Goal: Check status: Check status

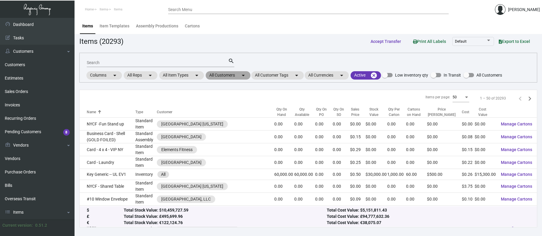
click at [225, 77] on mat-chip "All Customers arrow_drop_down" at bounding box center [228, 75] width 45 height 8
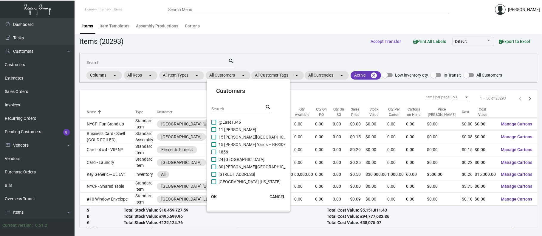
click at [232, 109] on input "Search" at bounding box center [238, 109] width 54 height 5
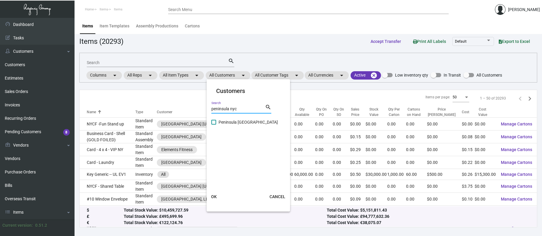
type input "peninsula nyc"
click at [243, 119] on span "Peninsula [GEOGRAPHIC_DATA]" at bounding box center [247, 122] width 59 height 7
click at [214, 125] on input "Peninsula [GEOGRAPHIC_DATA]" at bounding box center [213, 125] width 0 height 0
checkbox input "true"
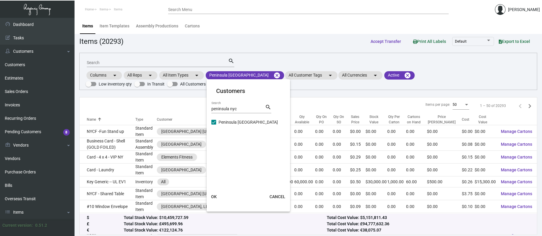
click at [214, 196] on span "OK" at bounding box center [214, 196] width 6 height 5
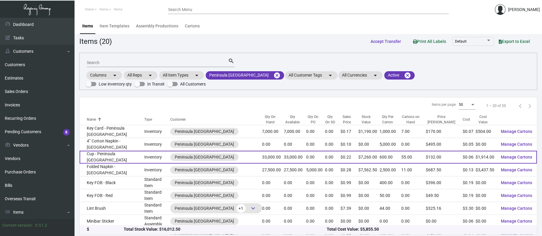
click at [103, 151] on td "Cup - Peninsula [GEOGRAPHIC_DATA]" at bounding box center [112, 157] width 65 height 13
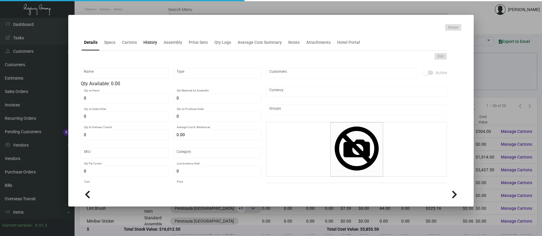
click at [147, 43] on div "History" at bounding box center [150, 42] width 14 height 6
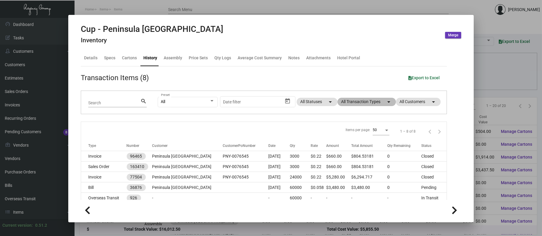
click at [353, 99] on mat-chip "All Transaction Types arrow_drop_down" at bounding box center [366, 102] width 58 height 8
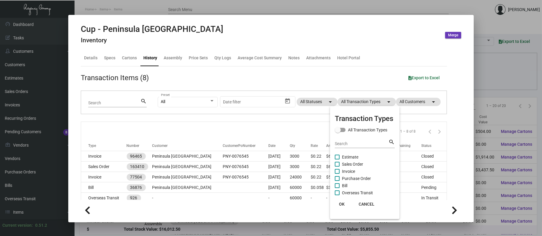
click at [355, 176] on span "Purchase Order" at bounding box center [356, 178] width 29 height 7
click at [337, 181] on input "Purchase Order" at bounding box center [337, 181] width 0 height 0
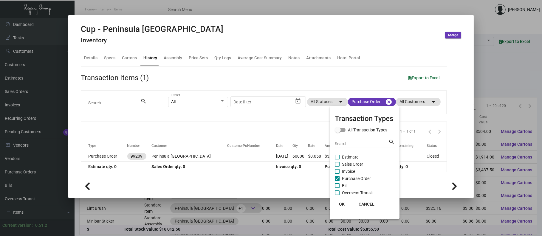
click at [350, 176] on span "Purchase Order" at bounding box center [356, 178] width 29 height 7
click at [337, 181] on input "Purchase Order" at bounding box center [337, 181] width 0 height 0
checkbox input "false"
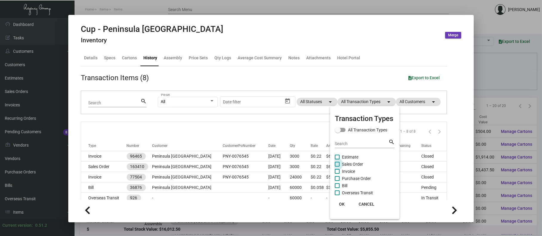
click at [346, 161] on span "Sales Order" at bounding box center [352, 164] width 21 height 7
click at [337, 167] on input "Sales Order" at bounding box center [337, 167] width 0 height 0
checkbox input "true"
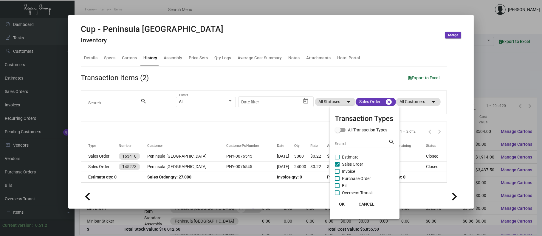
click at [202, 156] on div at bounding box center [271, 118] width 542 height 236
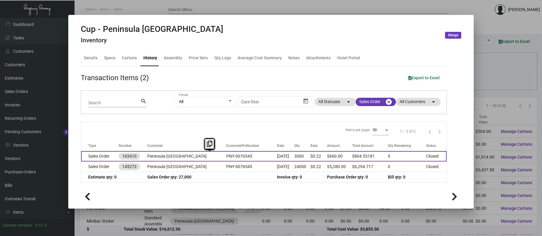
click at [226, 156] on td "PNY-0076545" at bounding box center [251, 156] width 51 height 10
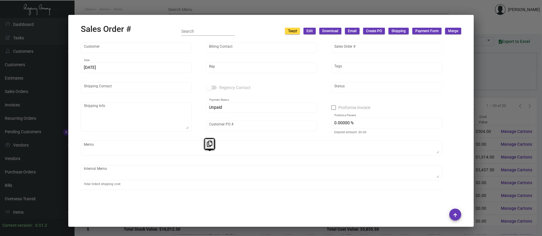
type input "Peninsula [GEOGRAPHIC_DATA]"
type input "[PERSON_NAME]"
type input "163410"
type input "[DATE]"
type input "[PERSON_NAME]"
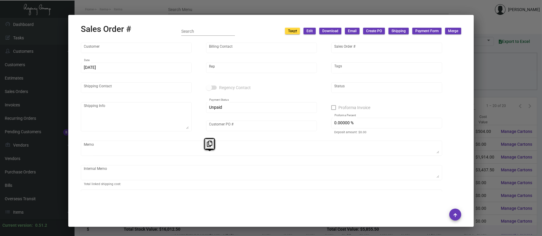
type input "[PERSON_NAME]"
type textarea "Peninsula [GEOGRAPHIC_DATA] - Mentor Nikqi [STREET_ADDRESS][US_STATE]"
type input "PNY-0076545"
type textarea "[DATE]. [PERSON_NAME]. [GEOGRAPHIC_DATA]. Delivery"
type input "United States Dollar $"
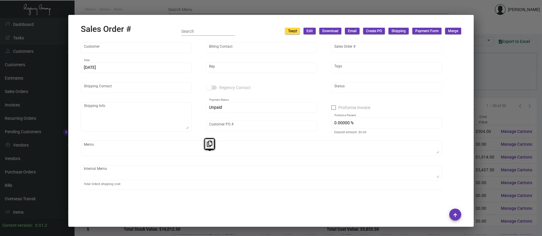
type input "$ 78.95"
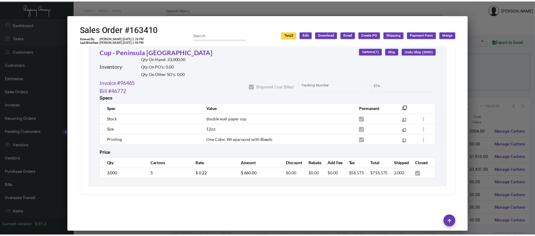
scroll to position [334, 0]
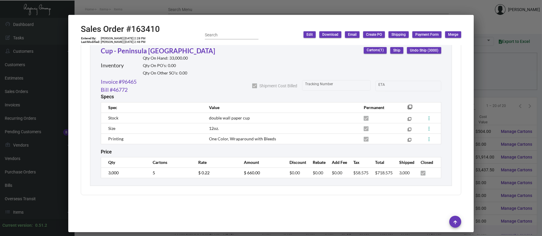
click at [159, 10] on div at bounding box center [271, 118] width 542 height 236
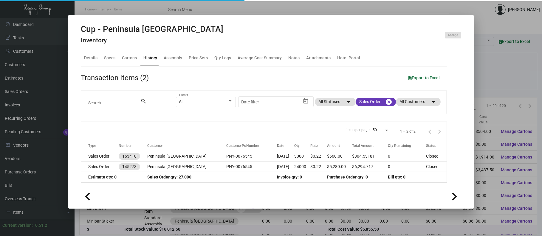
click at [158, 9] on div at bounding box center [271, 118] width 542 height 236
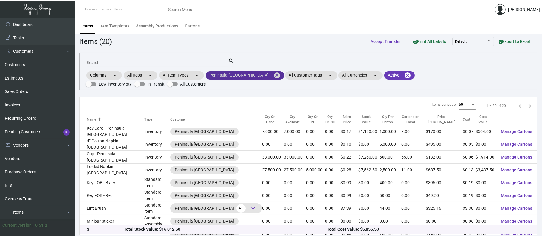
click at [249, 77] on mat-chip "Peninsula [GEOGRAPHIC_DATA] cancel" at bounding box center [245, 75] width 78 height 8
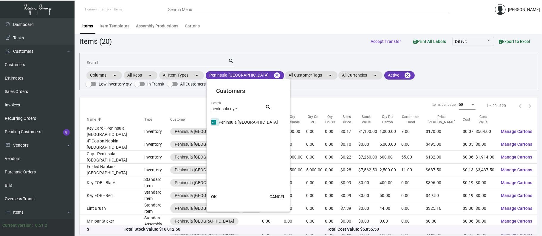
click at [226, 122] on span "Peninsula [GEOGRAPHIC_DATA]" at bounding box center [247, 122] width 59 height 7
click at [214, 125] on input "Peninsula [GEOGRAPHIC_DATA]" at bounding box center [213, 125] width 0 height 0
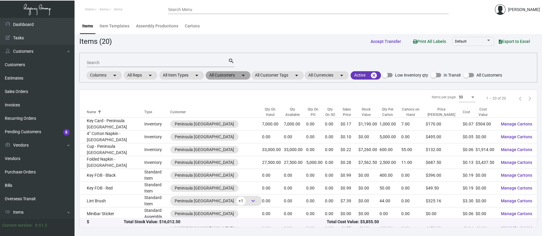
click at [237, 74] on mat-chip "All Customers arrow_drop_down" at bounding box center [228, 75] width 45 height 8
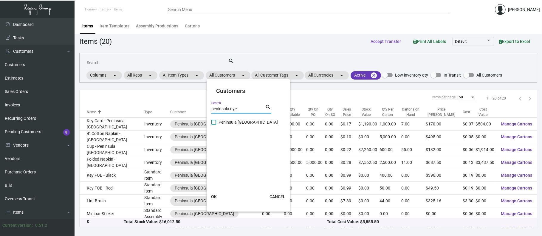
click at [235, 107] on input "peninsula nyc" at bounding box center [238, 109] width 54 height 5
type input "nh collection"
click at [240, 124] on span "NH Collection [GEOGRAPHIC_DATA]" at bounding box center [251, 122] width 66 height 7
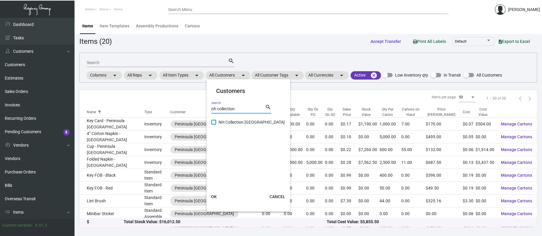
click at [214, 125] on input "NH Collection [GEOGRAPHIC_DATA]" at bounding box center [213, 125] width 0 height 0
checkbox input "true"
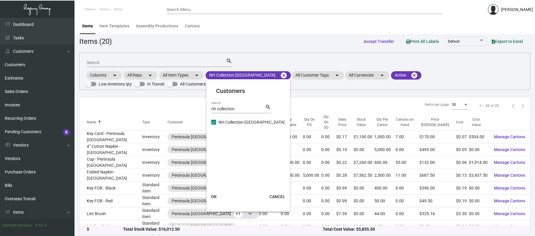
click at [215, 195] on span "OK" at bounding box center [214, 196] width 6 height 5
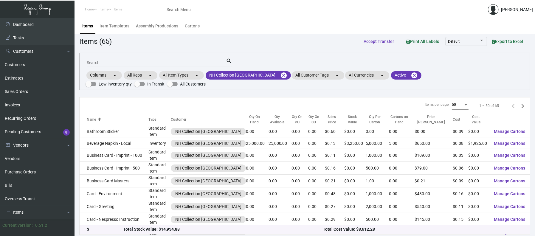
click at [251, 119] on div "Qty On Hand" at bounding box center [254, 119] width 17 height 11
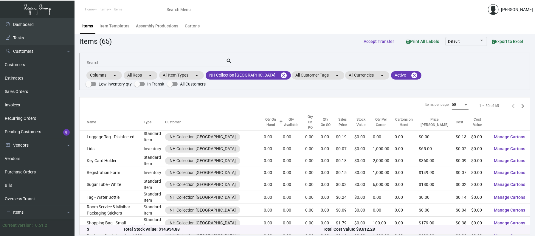
click at [264, 118] on div "Qty On Hand" at bounding box center [271, 122] width 14 height 11
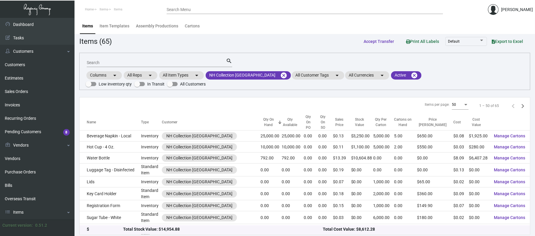
click at [502, 40] on span "Export to Excel" at bounding box center [507, 41] width 31 height 5
click at [268, 40] on div "Items (65) Accept Transfer Print All Labels Default Export to Excel" at bounding box center [304, 41] width 451 height 11
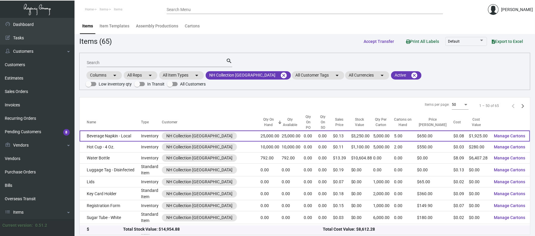
click at [124, 131] on td "Beverage Napkin - Local" at bounding box center [110, 135] width 61 height 11
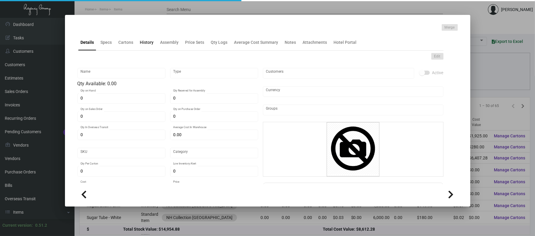
click at [141, 43] on div "History" at bounding box center [147, 42] width 14 height 6
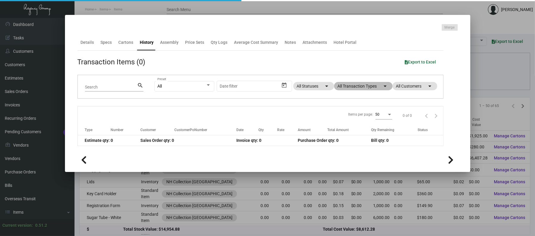
click at [346, 86] on mat-chip "All Transaction Types arrow_drop_down" at bounding box center [363, 86] width 58 height 8
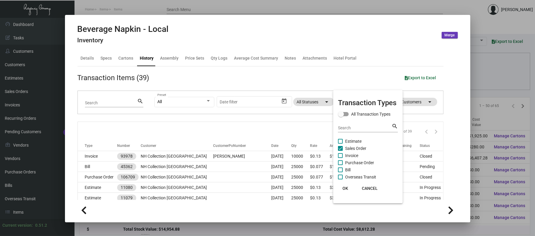
click at [360, 162] on span "Purchase Order" at bounding box center [359, 162] width 29 height 7
click at [340, 165] on input "Purchase Order" at bounding box center [340, 165] width 0 height 0
checkbox input "true"
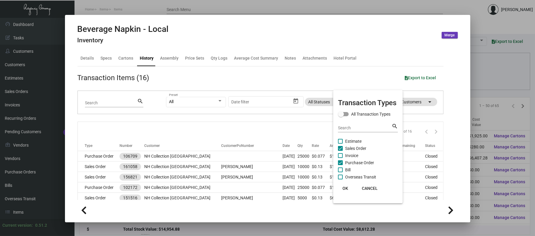
click at [353, 148] on span "Sales Order" at bounding box center [355, 148] width 21 height 7
click at [340, 151] on input "Sales Order" at bounding box center [340, 151] width 0 height 0
checkbox input "false"
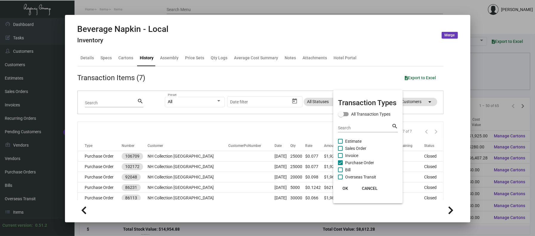
click at [193, 158] on div at bounding box center [267, 118] width 535 height 236
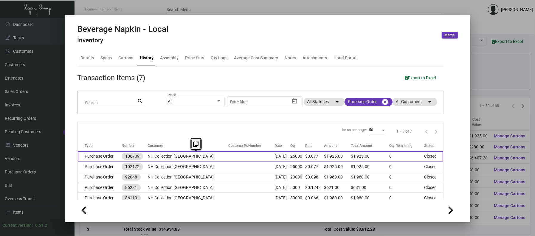
click at [192, 158] on td "NH Collection [GEOGRAPHIC_DATA]" at bounding box center [187, 156] width 80 height 10
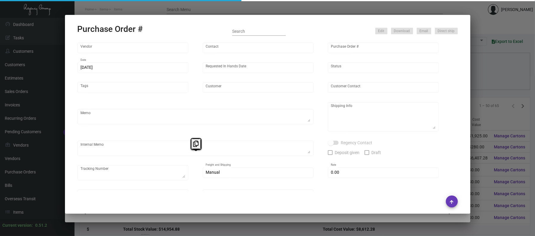
type input "[PERSON_NAME] GRAPHICS, INC."
type input "[PERSON_NAME]"
type input "106709"
type input "[DATE]"
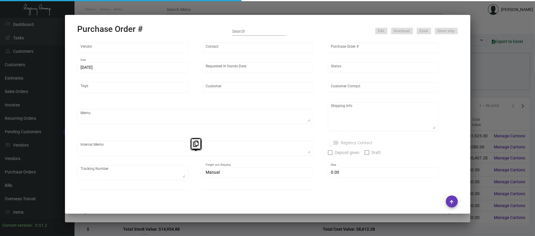
type input "NH Collection [GEOGRAPHIC_DATA]"
type textarea "Ship via UPS Ground Acct# 1AY276."
type textarea "Regency Group NJ - [PERSON_NAME] [STREET_ADDRESS]"
type textarea "YR ACH 8/9"
checkbox input "true"
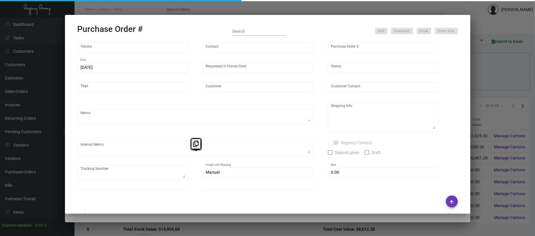
checkbox input "true"
type input "$ 0.00"
type input "United States Dollar $"
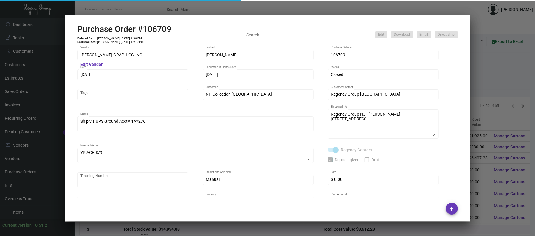
drag, startPoint x: 192, startPoint y: 158, endPoint x: 176, endPoint y: 67, distance: 93.2
click at [176, 67] on div at bounding box center [143, 64] width 83 height 5
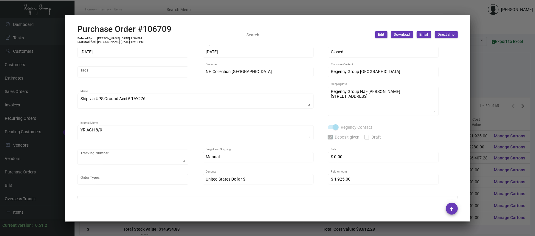
scroll to position [23, 0]
click at [180, 2] on div at bounding box center [267, 118] width 535 height 236
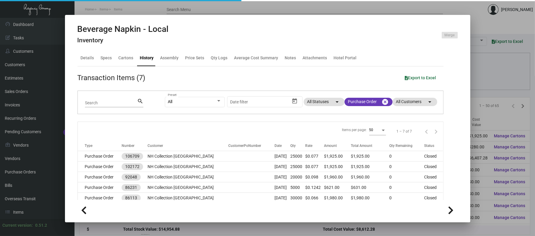
click at [162, 4] on div at bounding box center [267, 118] width 535 height 236
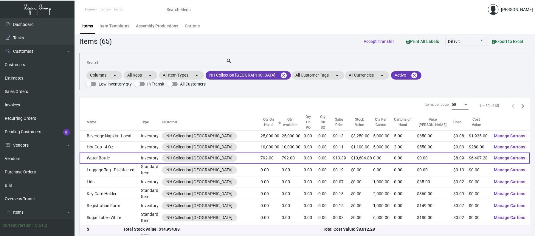
click at [101, 153] on td "Water Bottle" at bounding box center [110, 158] width 61 height 11
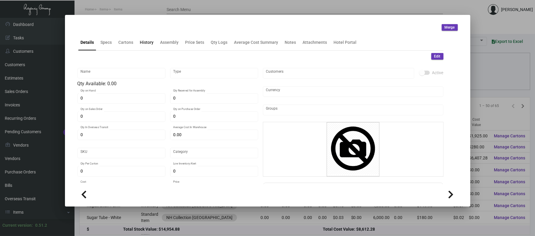
click at [147, 43] on div "History" at bounding box center [147, 42] width 14 height 6
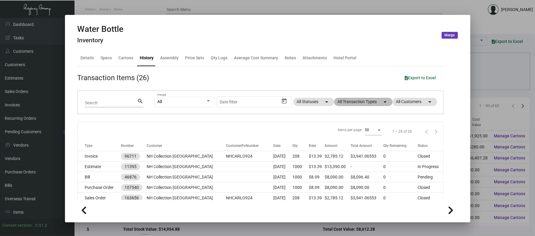
click at [350, 98] on mat-chip "All Transaction Types arrow_drop_down" at bounding box center [363, 102] width 58 height 8
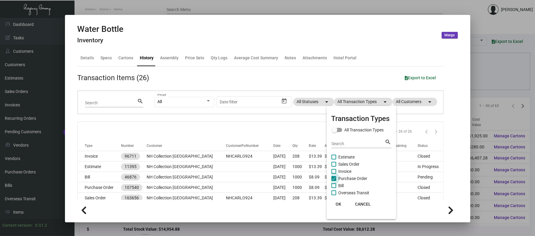
click at [351, 177] on span "Purchase Order" at bounding box center [352, 178] width 29 height 7
click at [334, 181] on input "Purchase Order" at bounding box center [333, 181] width 0 height 0
click at [352, 178] on span "Purchase Order" at bounding box center [352, 178] width 29 height 7
click at [334, 181] on input "Purchase Order" at bounding box center [333, 181] width 0 height 0
checkbox input "true"
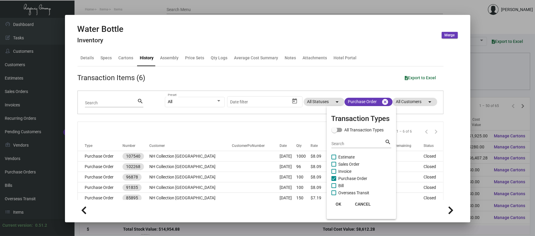
click at [187, 152] on div at bounding box center [267, 118] width 535 height 236
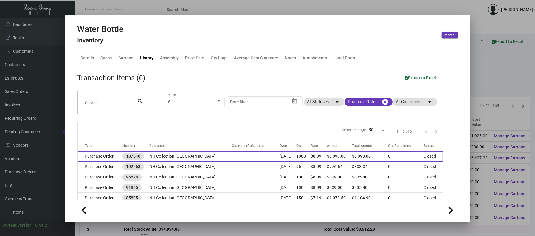
click at [173, 155] on td "NH Collection [GEOGRAPHIC_DATA]" at bounding box center [190, 156] width 83 height 10
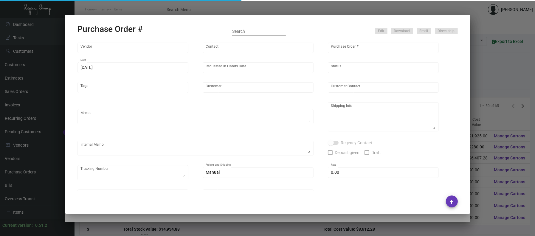
type input "[GEOGRAPHIC_DATA]"
type input "Order Entry"
type input "107540"
type input "[DATE]"
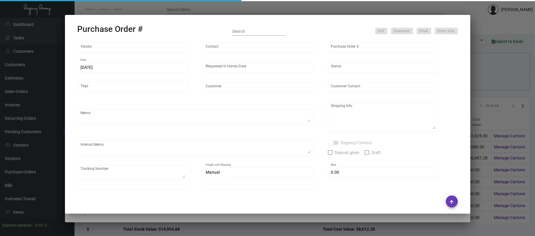
type input "NH Collection [GEOGRAPHIC_DATA]"
type input "[PERSON_NAME]"
type textarea "Reorder - PO# 102268 / Please BLIND SHIP ON UPS# 1AY276."
type textarea "NH Collection [GEOGRAPHIC_DATA] - [PERSON_NAME] [STREET_ADDRESS][US_STATE]"
type textarea "YR ACH 10/30"
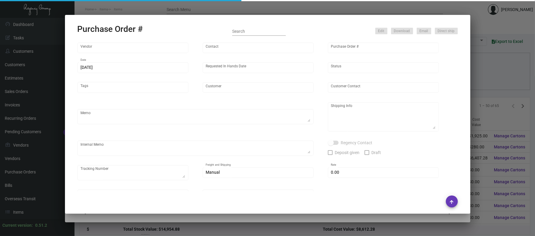
checkbox input "true"
type input "$ 0.00"
type input "United States Dollar $"
